Goal: Information Seeking & Learning: Learn about a topic

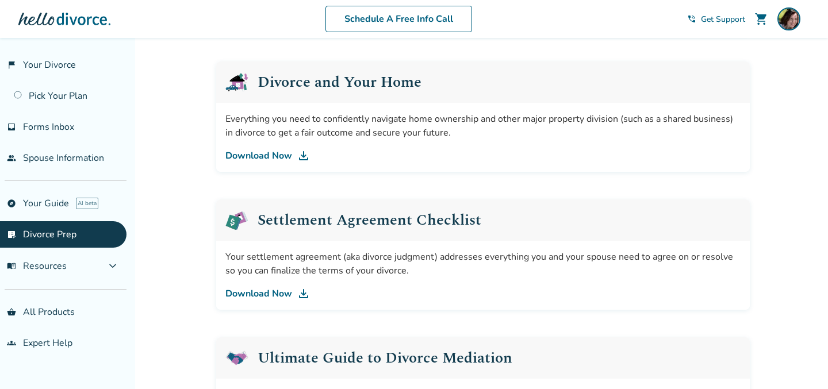
scroll to position [440, 0]
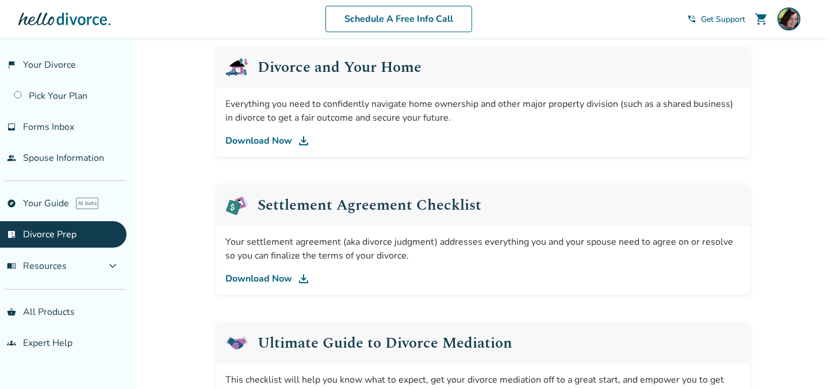
click at [248, 138] on link "Download Now" at bounding box center [482, 141] width 515 height 14
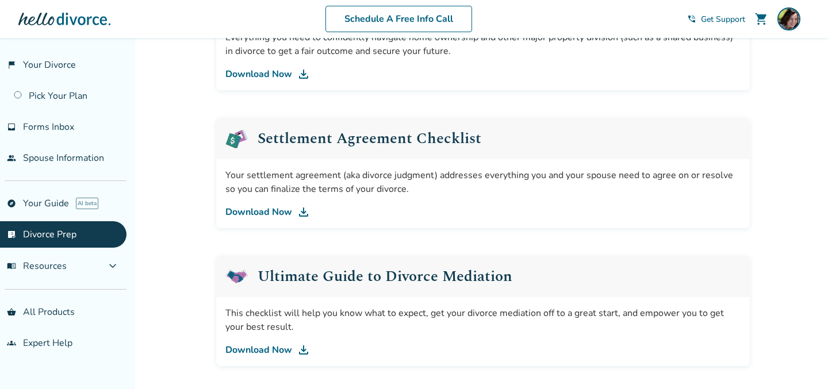
scroll to position [522, 0]
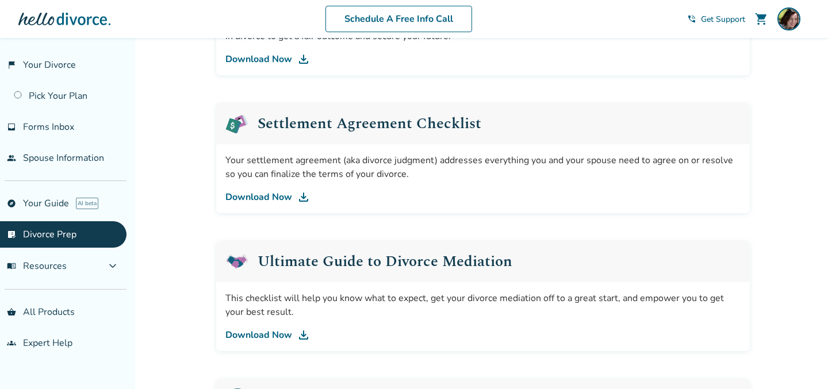
click at [270, 197] on link "Download Now" at bounding box center [482, 197] width 515 height 14
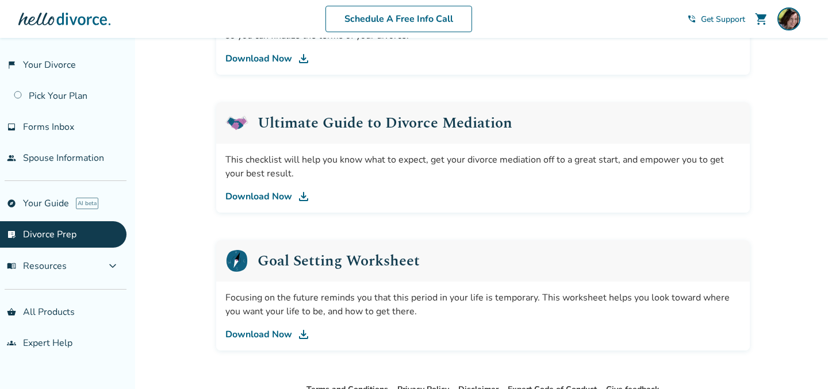
scroll to position [663, 0]
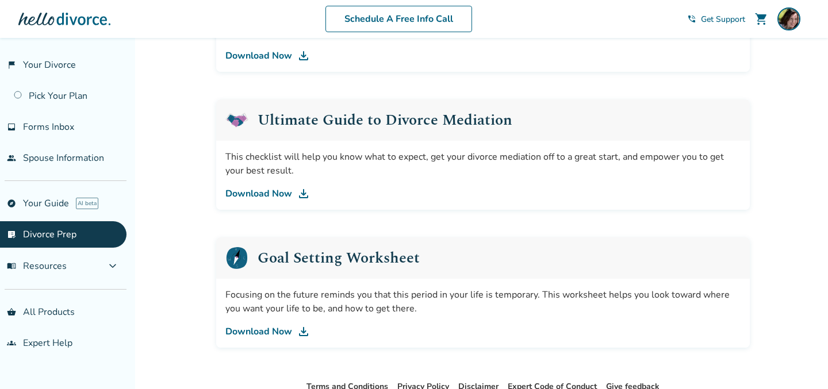
click at [281, 192] on link "Download Now" at bounding box center [482, 194] width 515 height 14
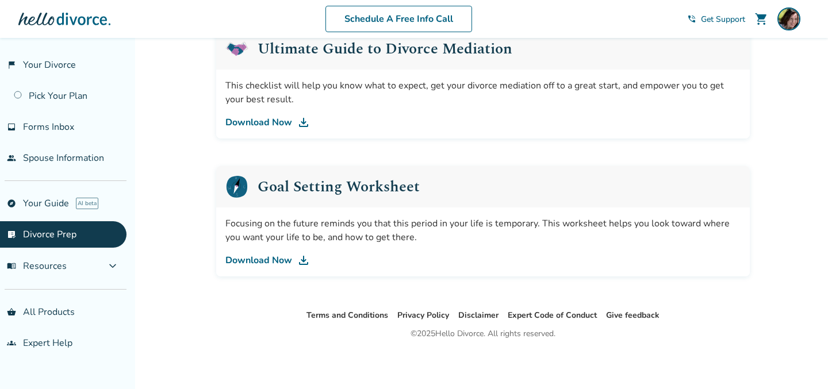
scroll to position [734, 0]
click at [260, 258] on link "Download Now" at bounding box center [482, 260] width 515 height 14
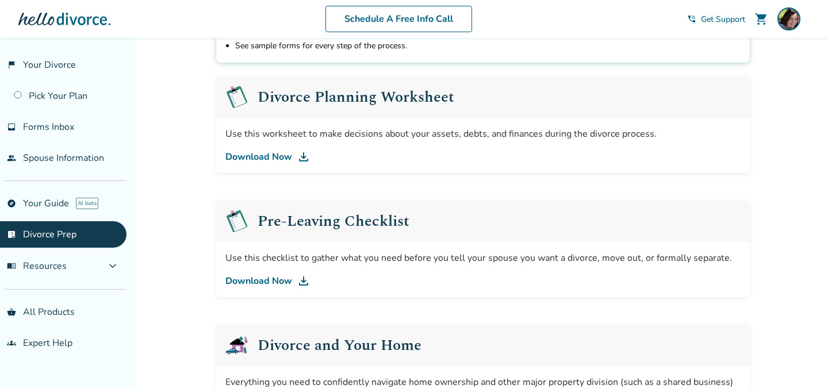
scroll to position [171, 0]
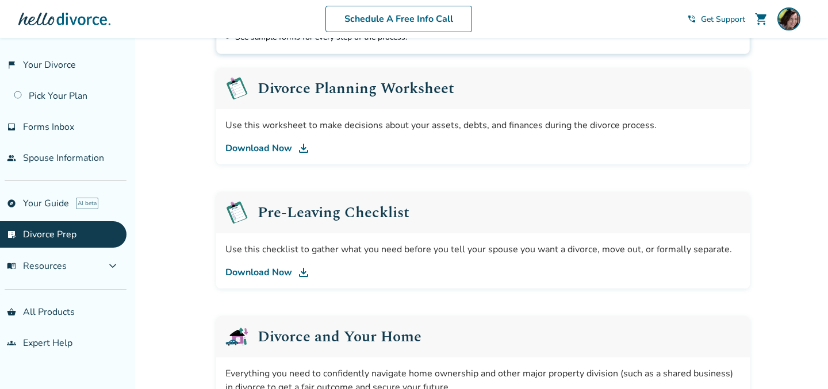
click at [251, 149] on link "Download Now" at bounding box center [482, 148] width 515 height 14
click at [249, 274] on link "Download Now" at bounding box center [482, 273] width 515 height 14
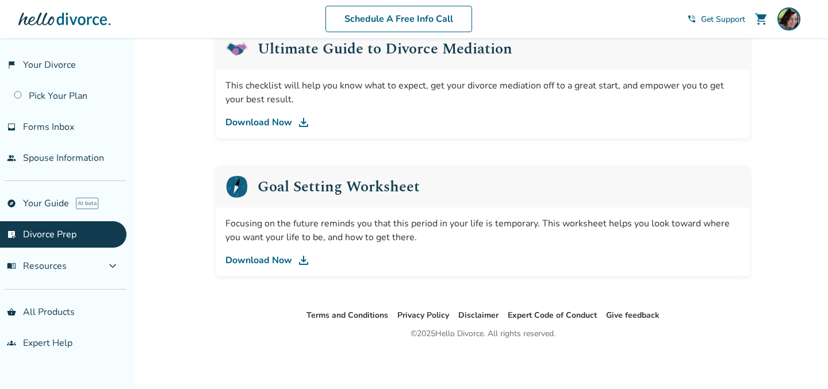
scroll to position [734, 0]
click at [109, 266] on button "menu_book Resources expand_more" at bounding box center [63, 266] width 126 height 28
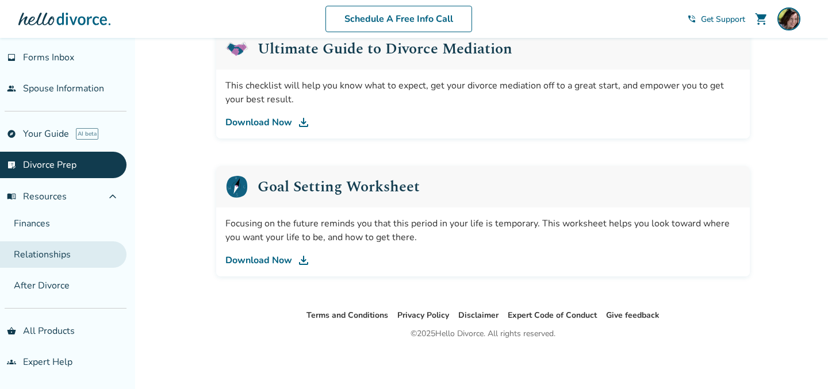
scroll to position [70, 0]
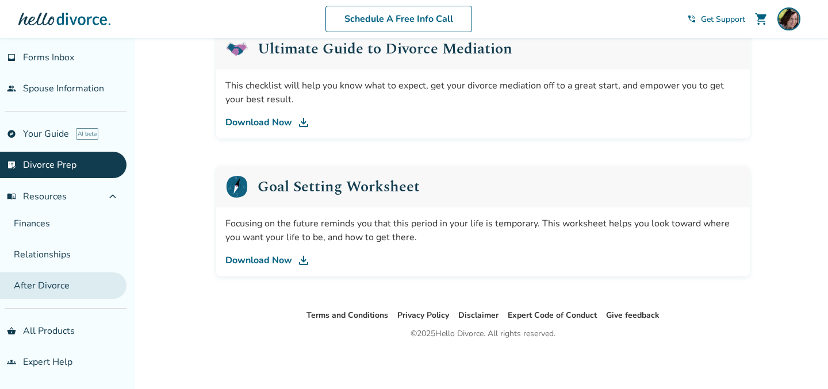
click at [50, 288] on link "After Divorce" at bounding box center [63, 285] width 126 height 26
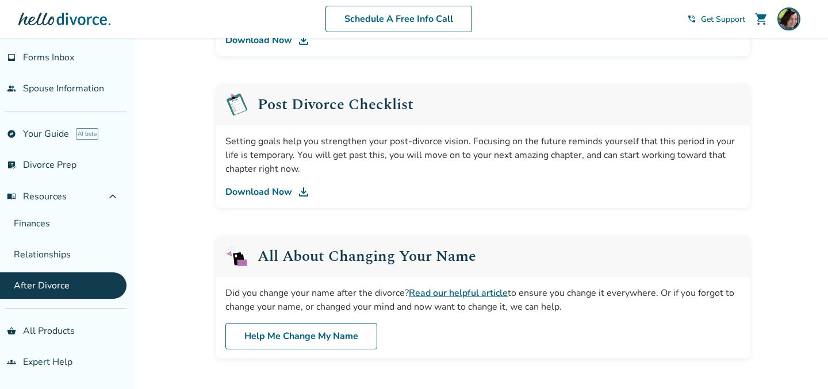
scroll to position [330, 0]
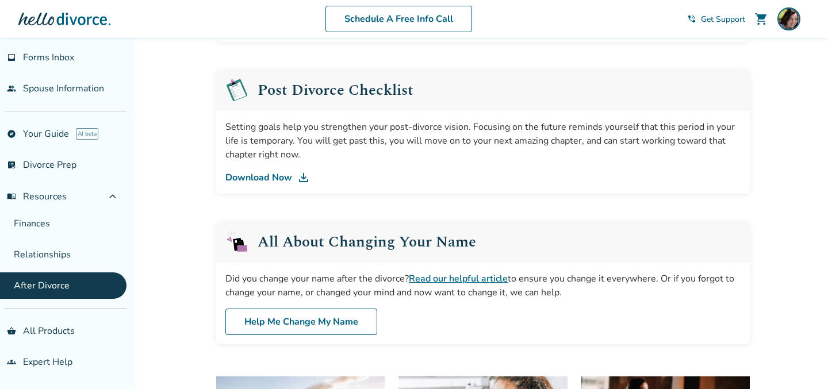
click at [285, 174] on link "Download Now" at bounding box center [482, 178] width 515 height 14
click at [47, 130] on link "explore Your Guide AI beta" at bounding box center [63, 134] width 126 height 26
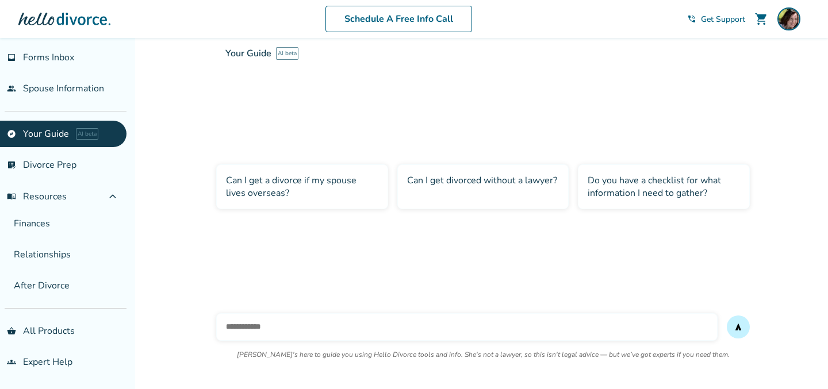
scroll to position [38, 0]
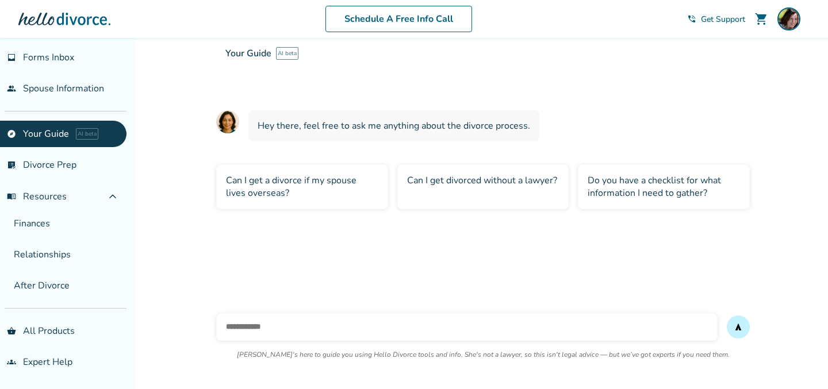
click at [439, 175] on div "Can I get divorced without a lawyer?" at bounding box center [483, 186] width 172 height 45
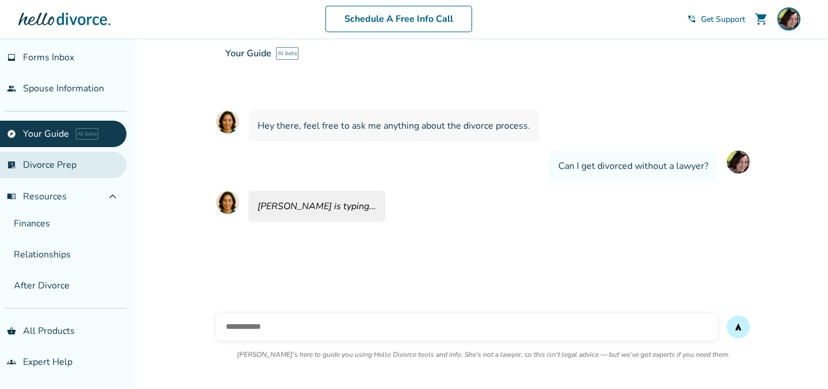
click at [52, 163] on link "list_alt_check Divorce Prep" at bounding box center [63, 165] width 126 height 26
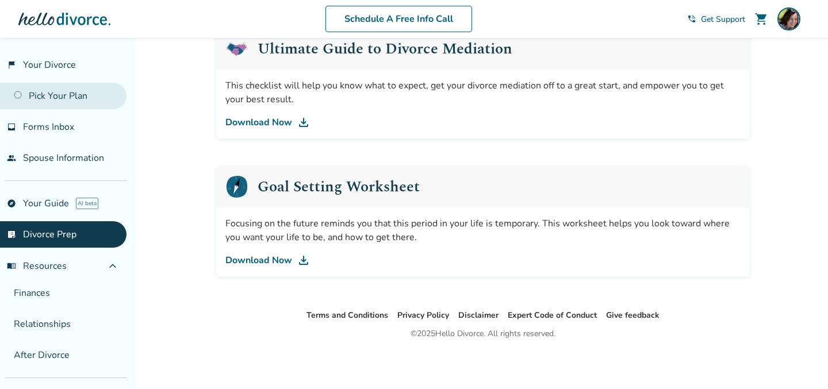
click at [81, 104] on link "Pick Your Plan" at bounding box center [63, 96] width 126 height 26
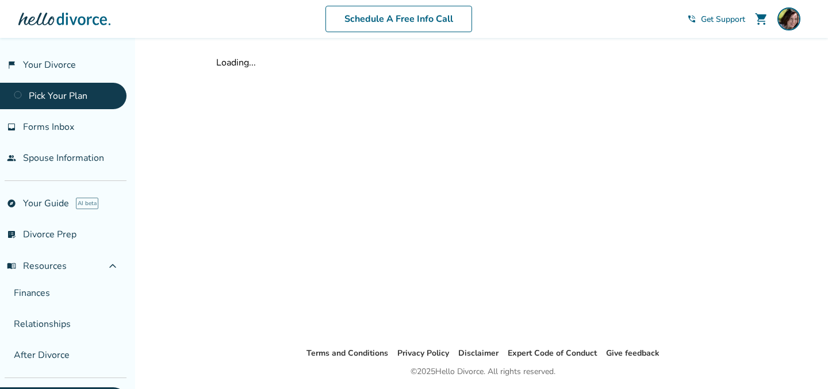
click at [64, 92] on link "Pick Your Plan" at bounding box center [63, 96] width 126 height 26
click at [61, 64] on link "flag_2 Your Divorce" at bounding box center [63, 65] width 126 height 26
